Goal: Find specific page/section: Find specific page/section

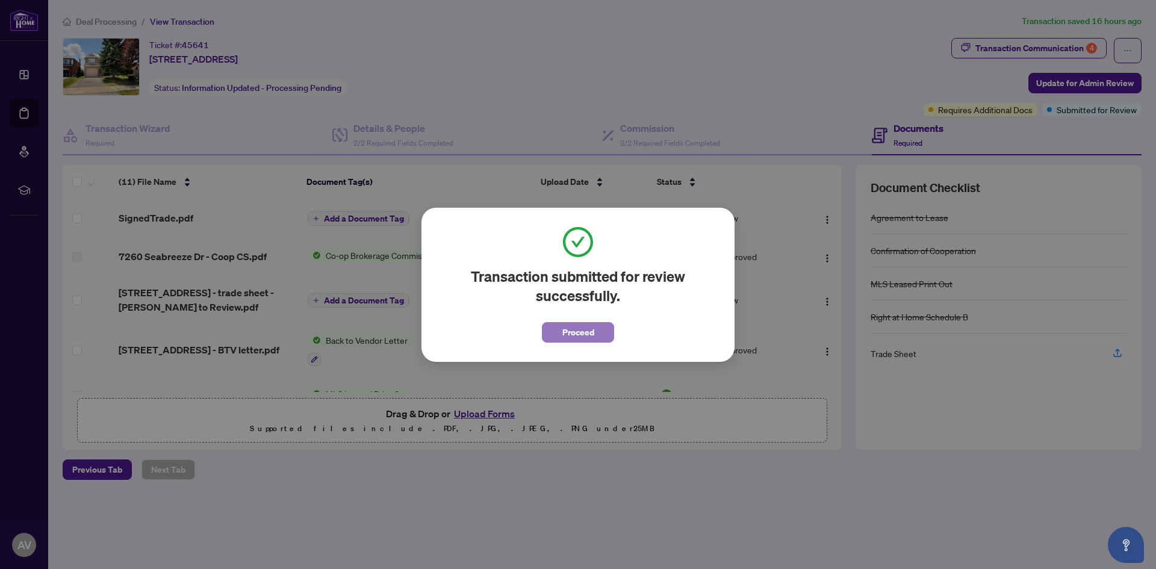
click at [581, 327] on span "Proceed" at bounding box center [578, 332] width 32 height 19
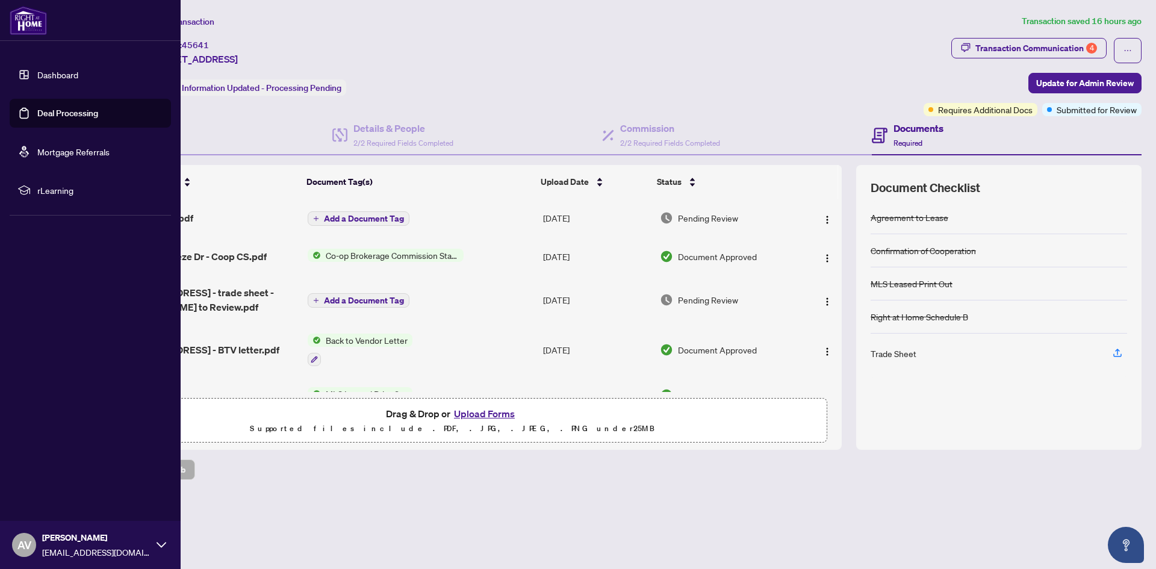
click at [37, 69] on link "Dashboard" at bounding box center [57, 74] width 41 height 11
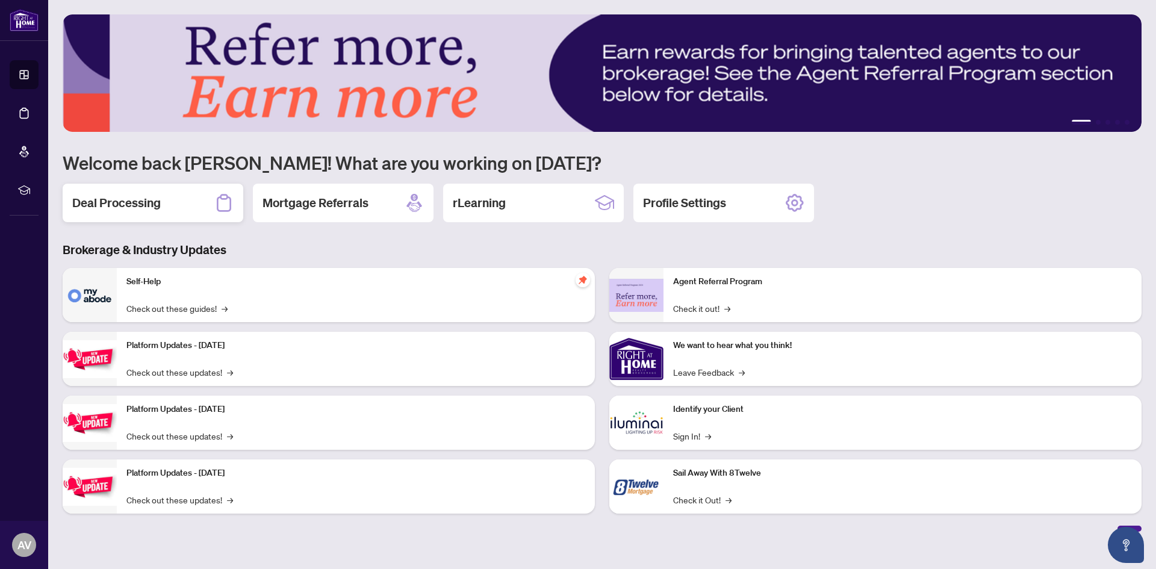
click at [140, 199] on h2 "Deal Processing" at bounding box center [116, 202] width 89 height 17
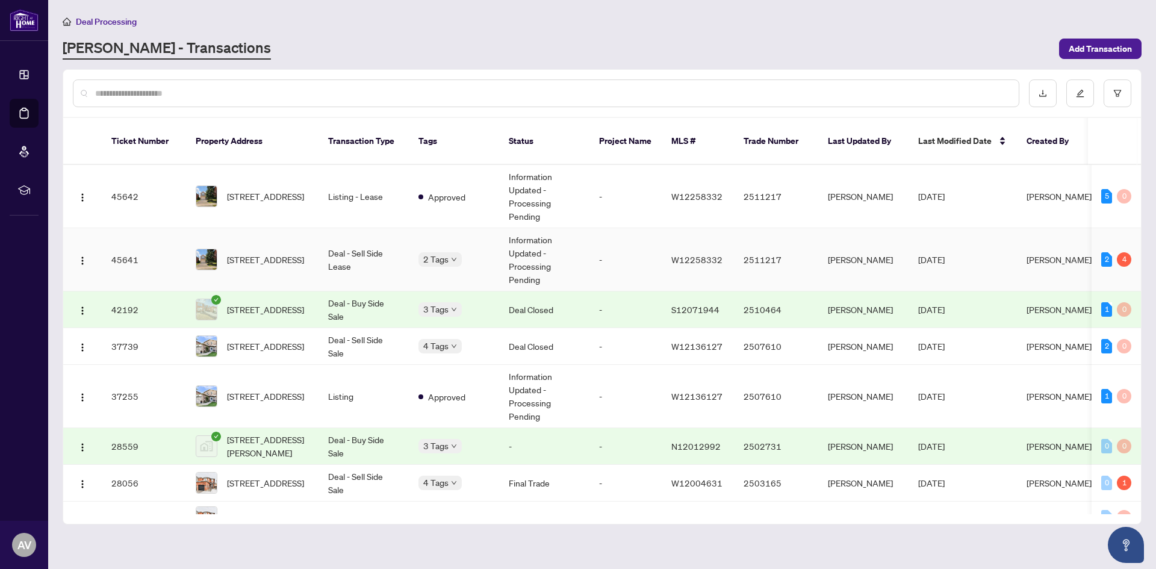
click at [368, 263] on td "Deal - Sell Side Lease" at bounding box center [363, 259] width 90 height 63
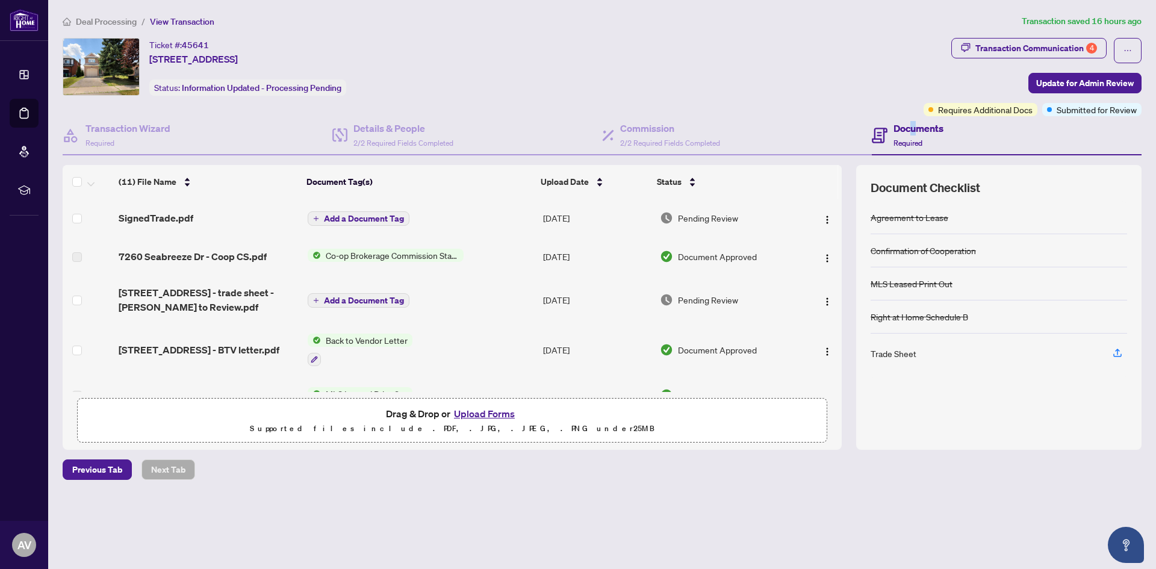
click at [910, 132] on h4 "Documents" at bounding box center [918, 128] width 50 height 14
click at [910, 145] on span "Required" at bounding box center [907, 142] width 29 height 9
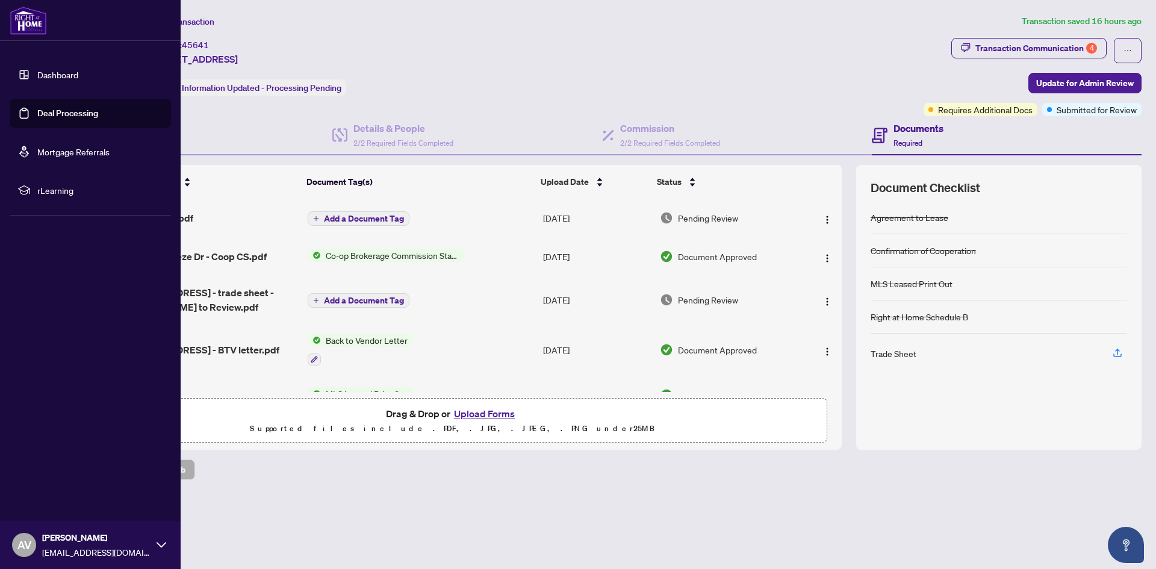
click at [50, 70] on link "Dashboard" at bounding box center [57, 74] width 41 height 11
